Goal: Task Accomplishment & Management: Use online tool/utility

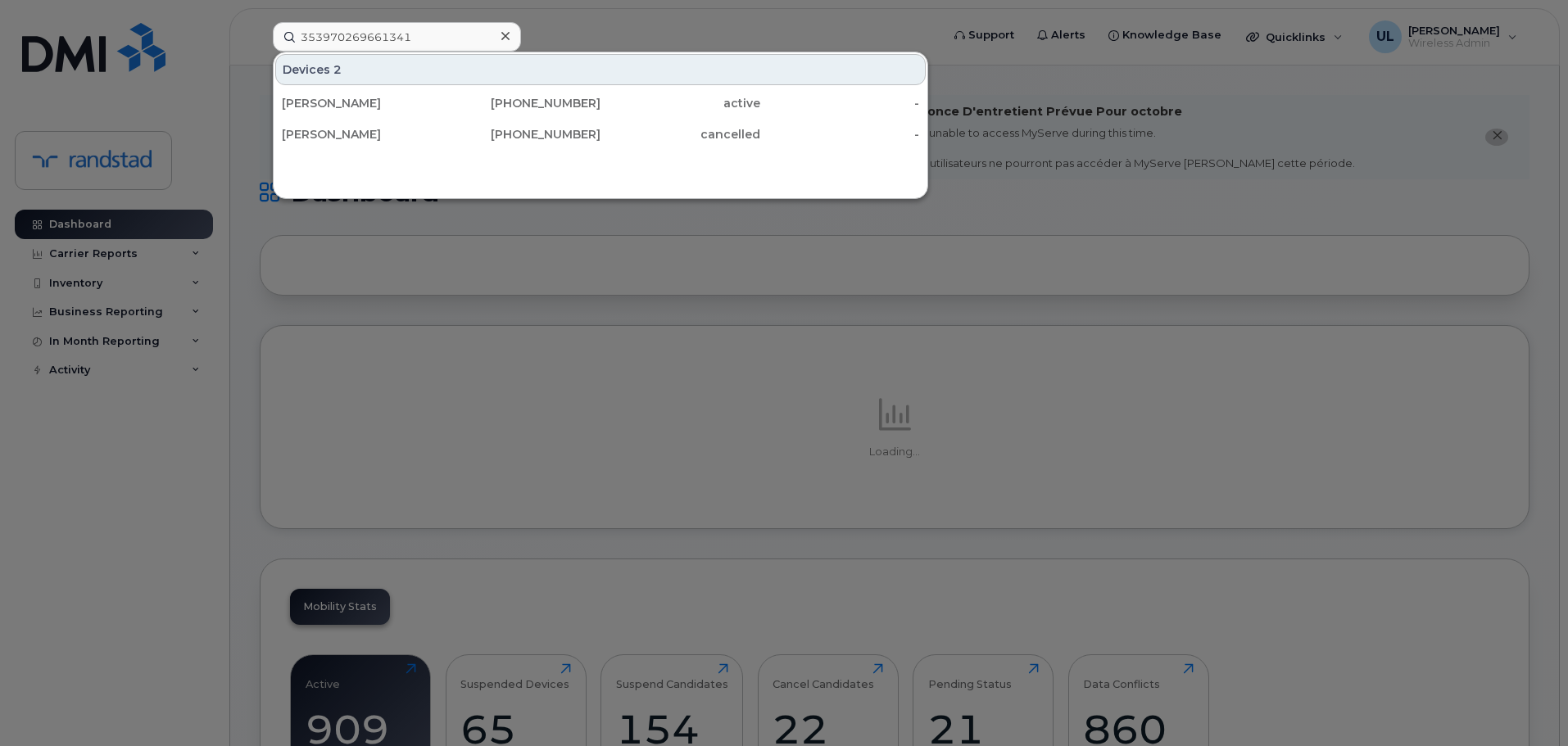
type input "353970269661341"
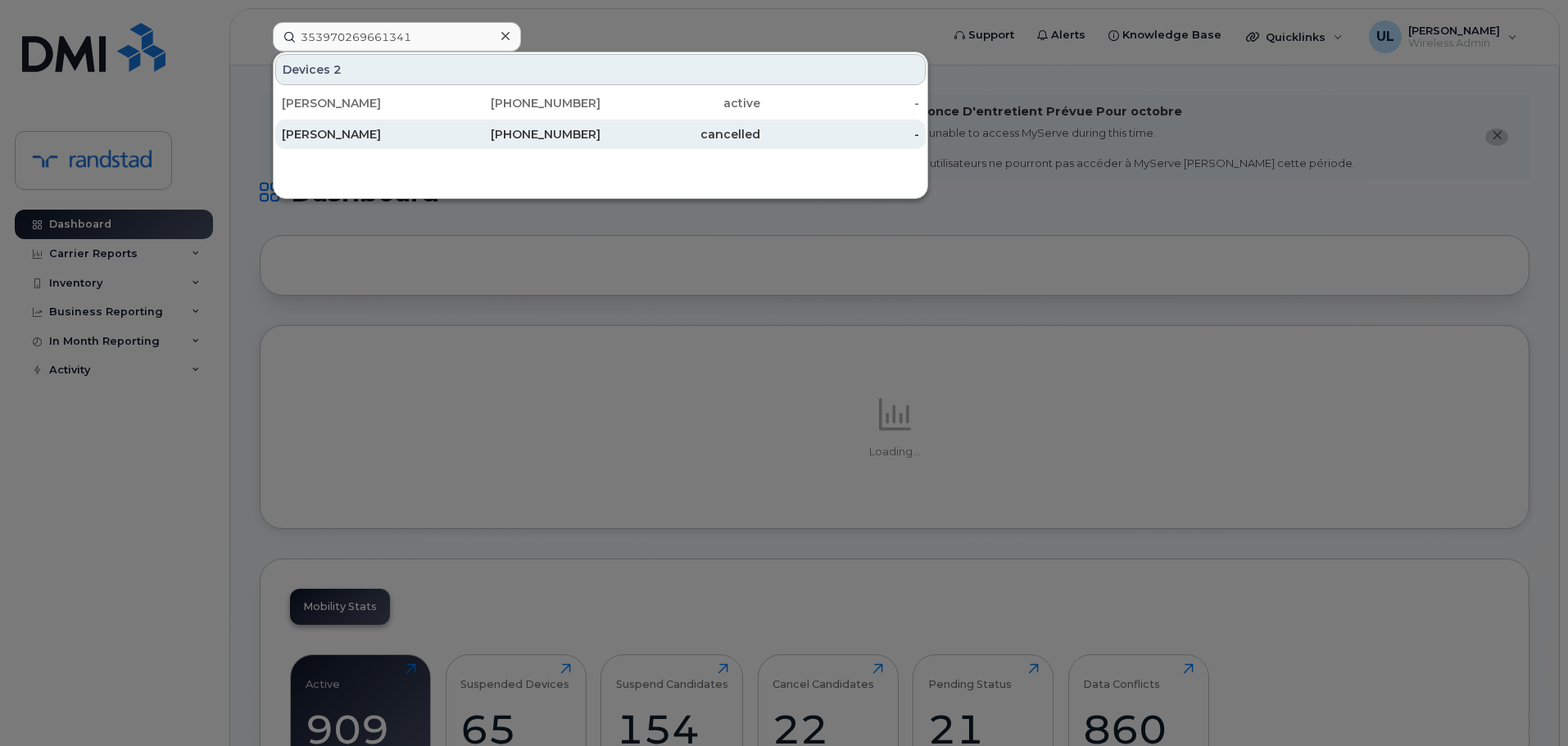
drag, startPoint x: 426, startPoint y: 112, endPoint x: 559, endPoint y: 139, distance: 135.7
click at [426, 112] on div "[PERSON_NAME]" at bounding box center [362, 103] width 160 height 30
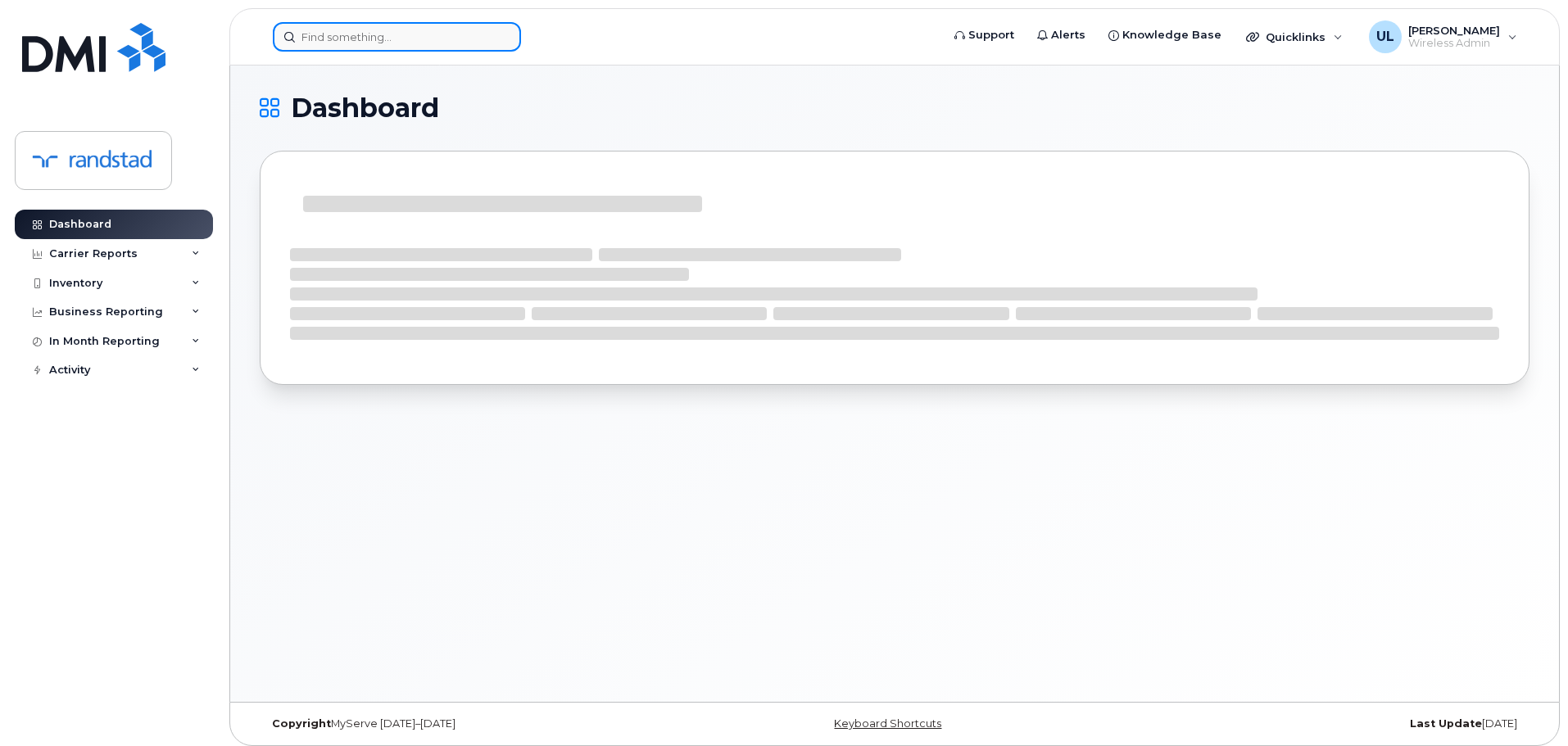
click at [397, 48] on input at bounding box center [397, 37] width 248 height 30
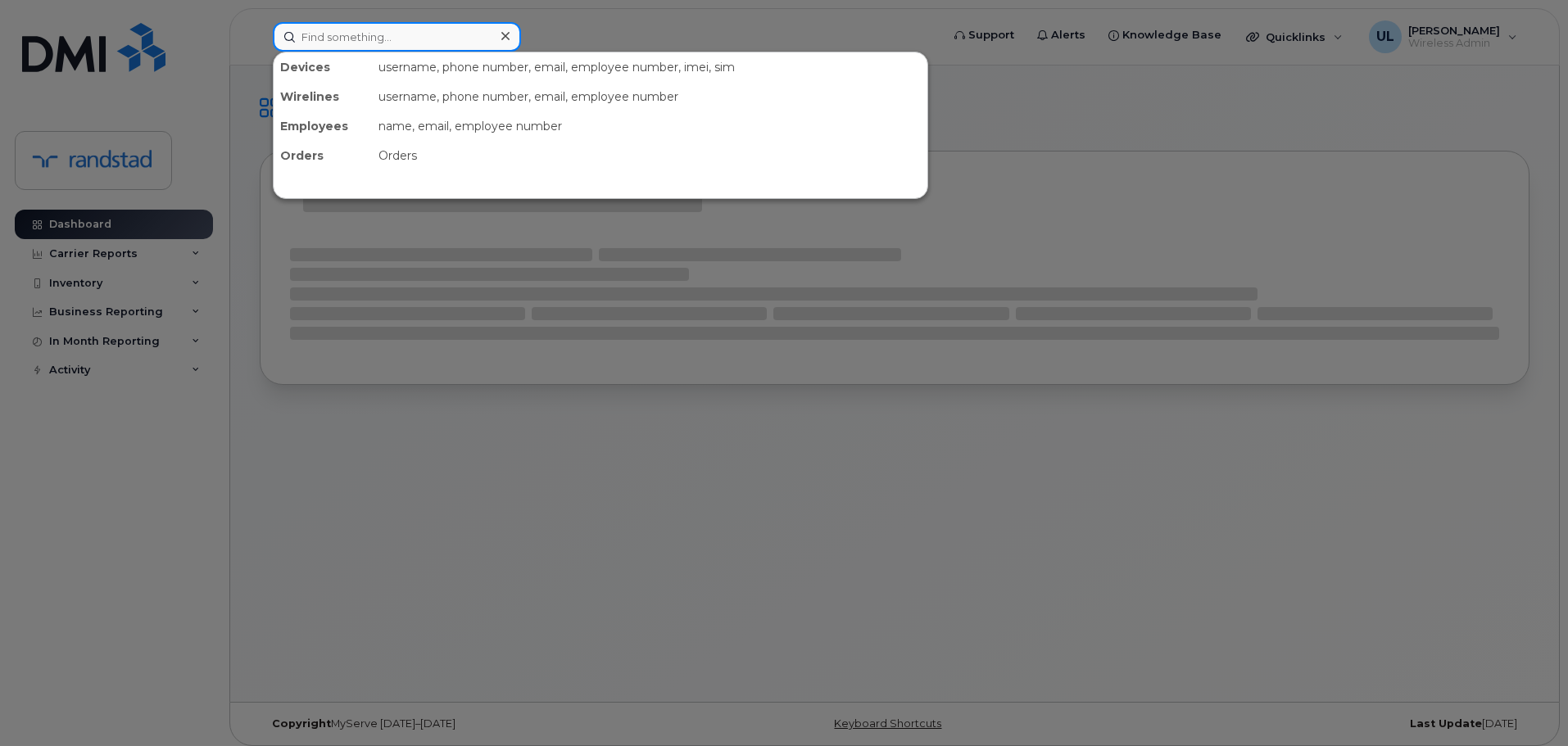
paste input "Fred"
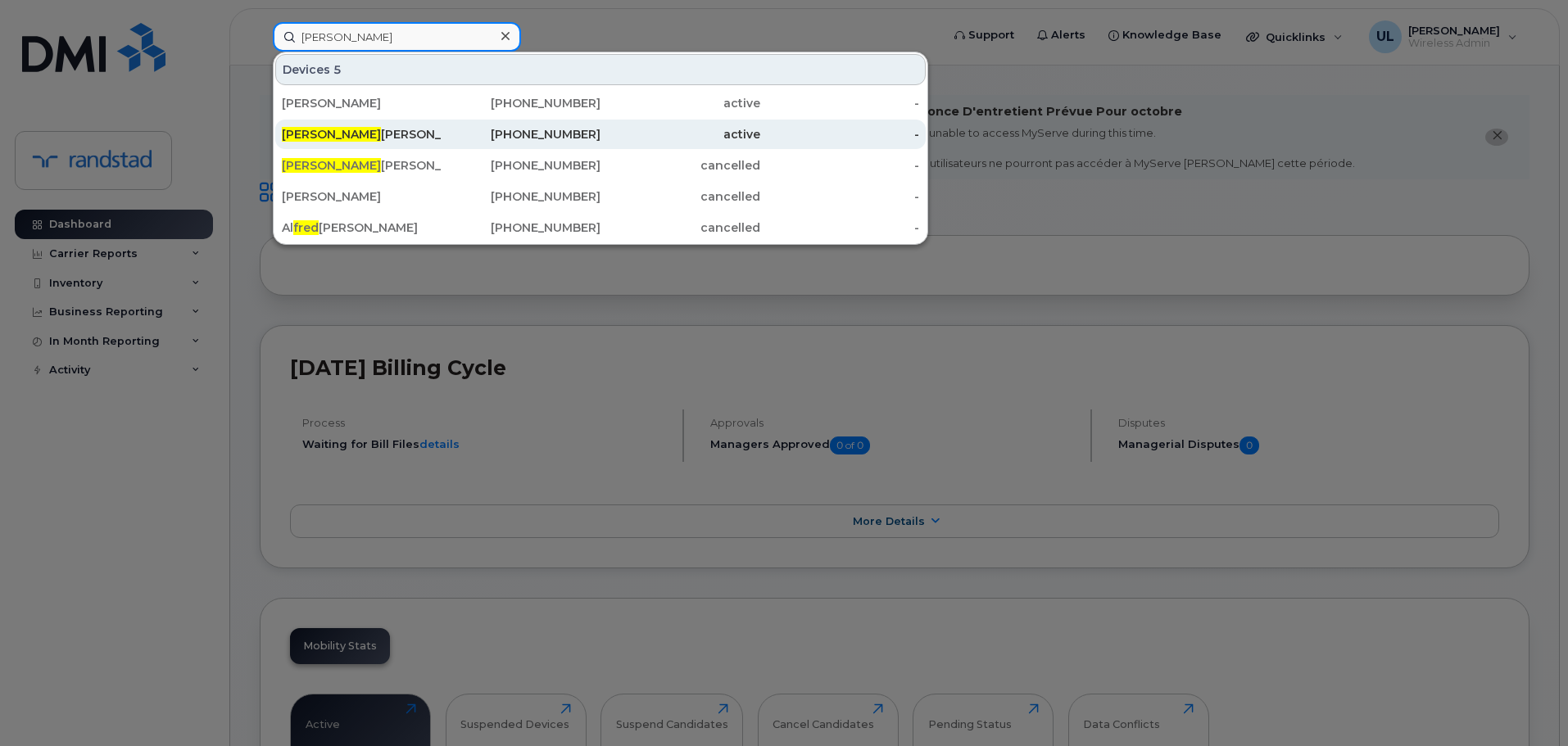
type input "Fred"
click at [391, 136] on div "Fred erick Cao" at bounding box center [362, 135] width 160 height 16
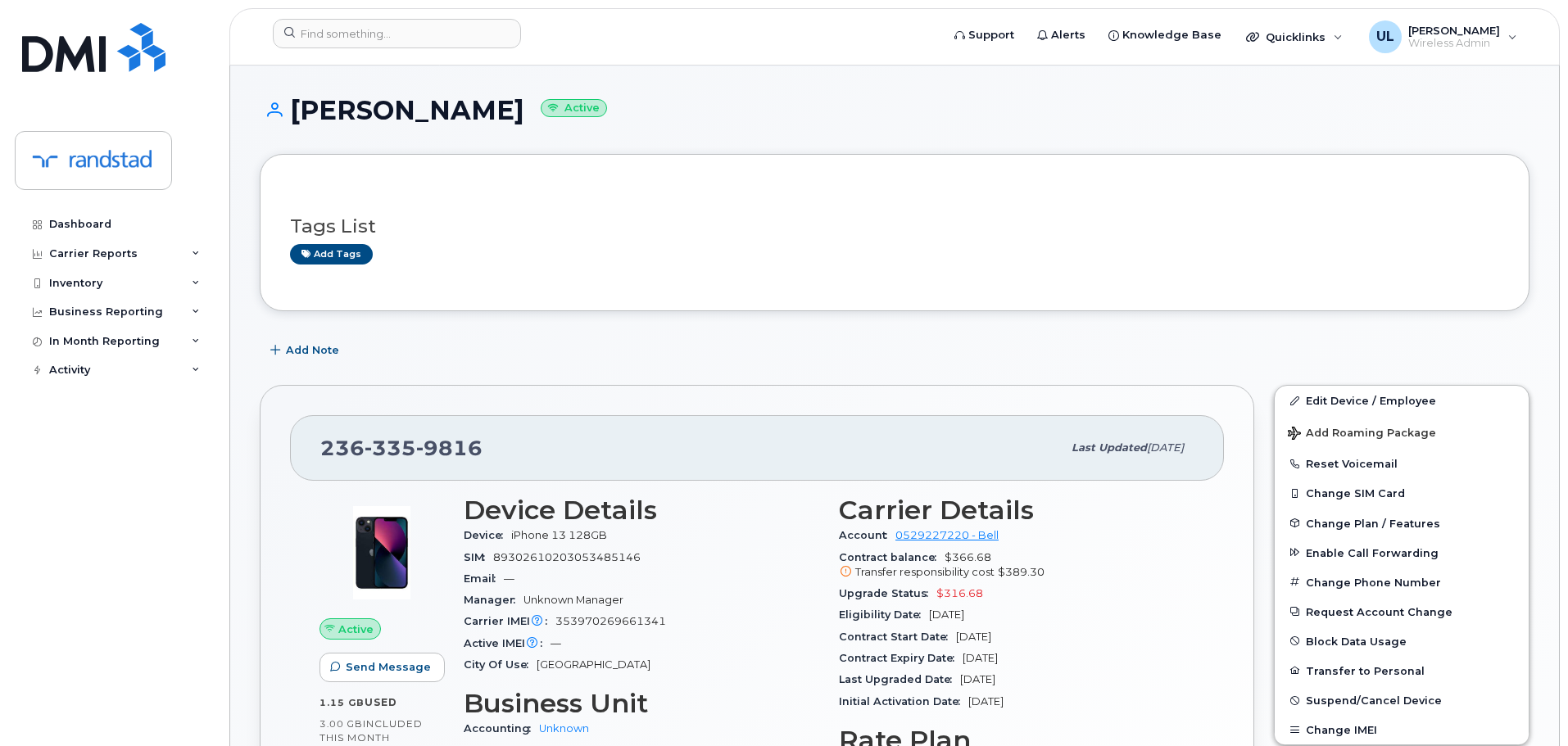
scroll to position [246, 0]
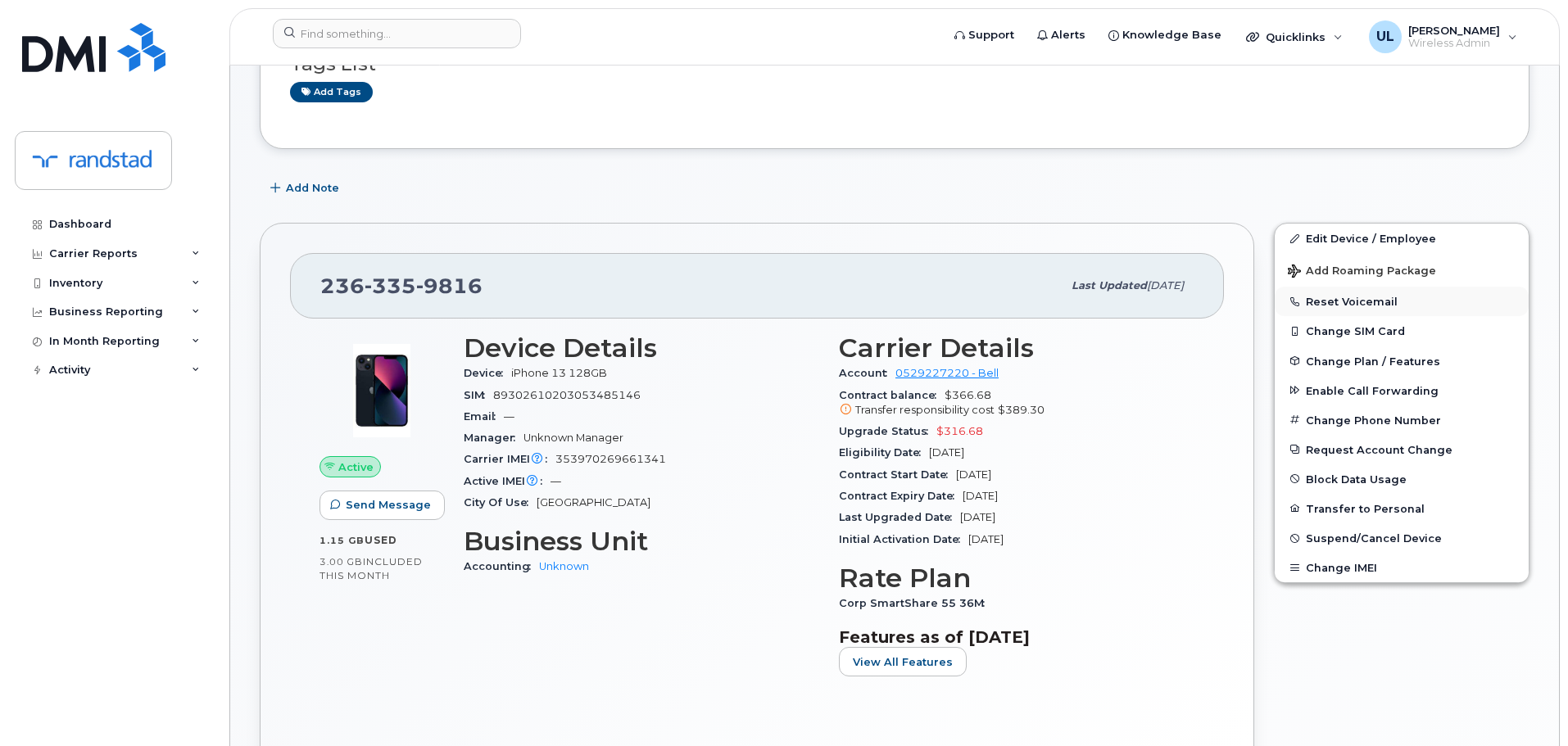
click at [1351, 303] on button "Reset Voicemail" at bounding box center [1402, 301] width 254 height 30
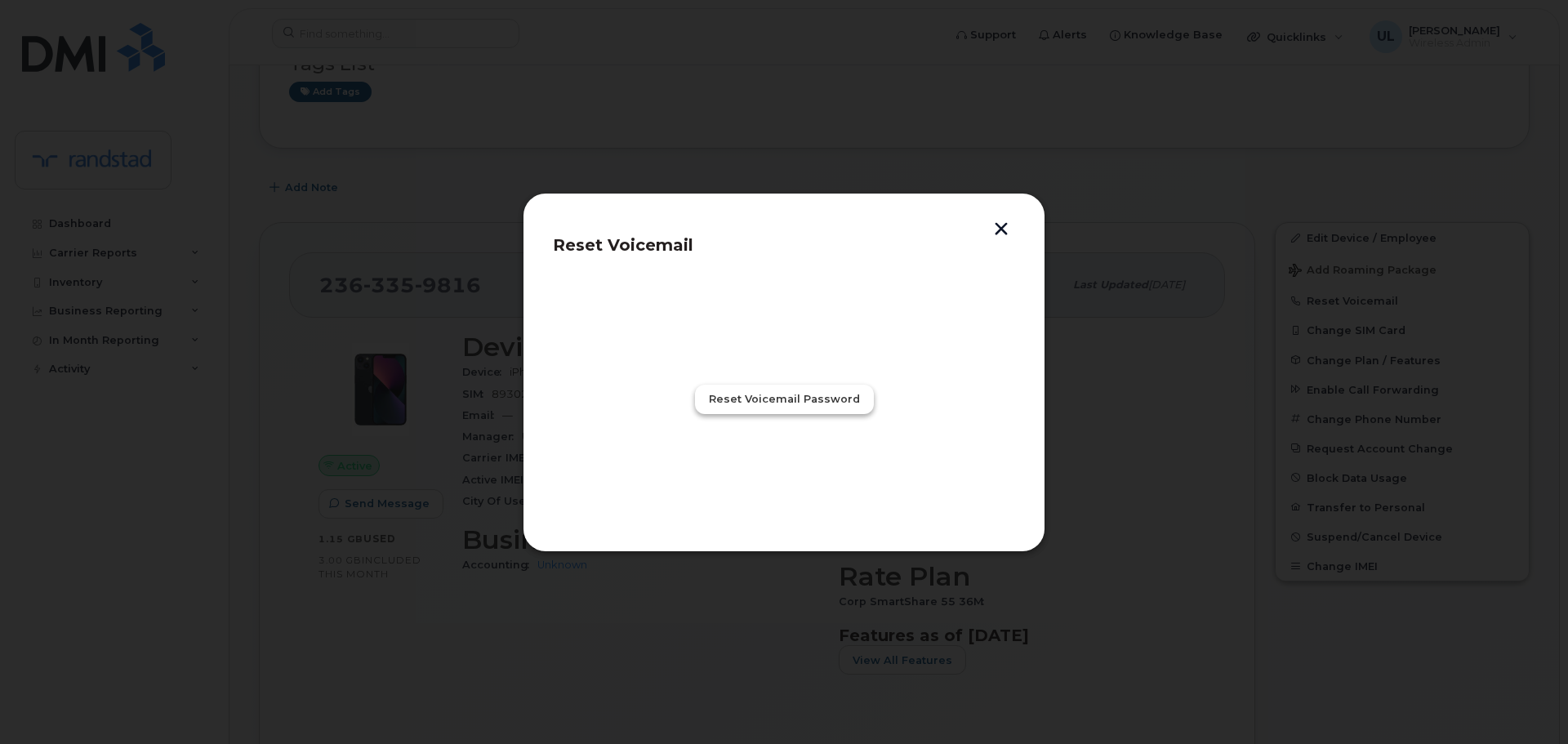
click at [811, 402] on span "Reset Voicemail Password" at bounding box center [784, 398] width 151 height 15
click at [785, 474] on span "Close" at bounding box center [784, 470] width 32 height 15
